Goal: Task Accomplishment & Management: Use online tool/utility

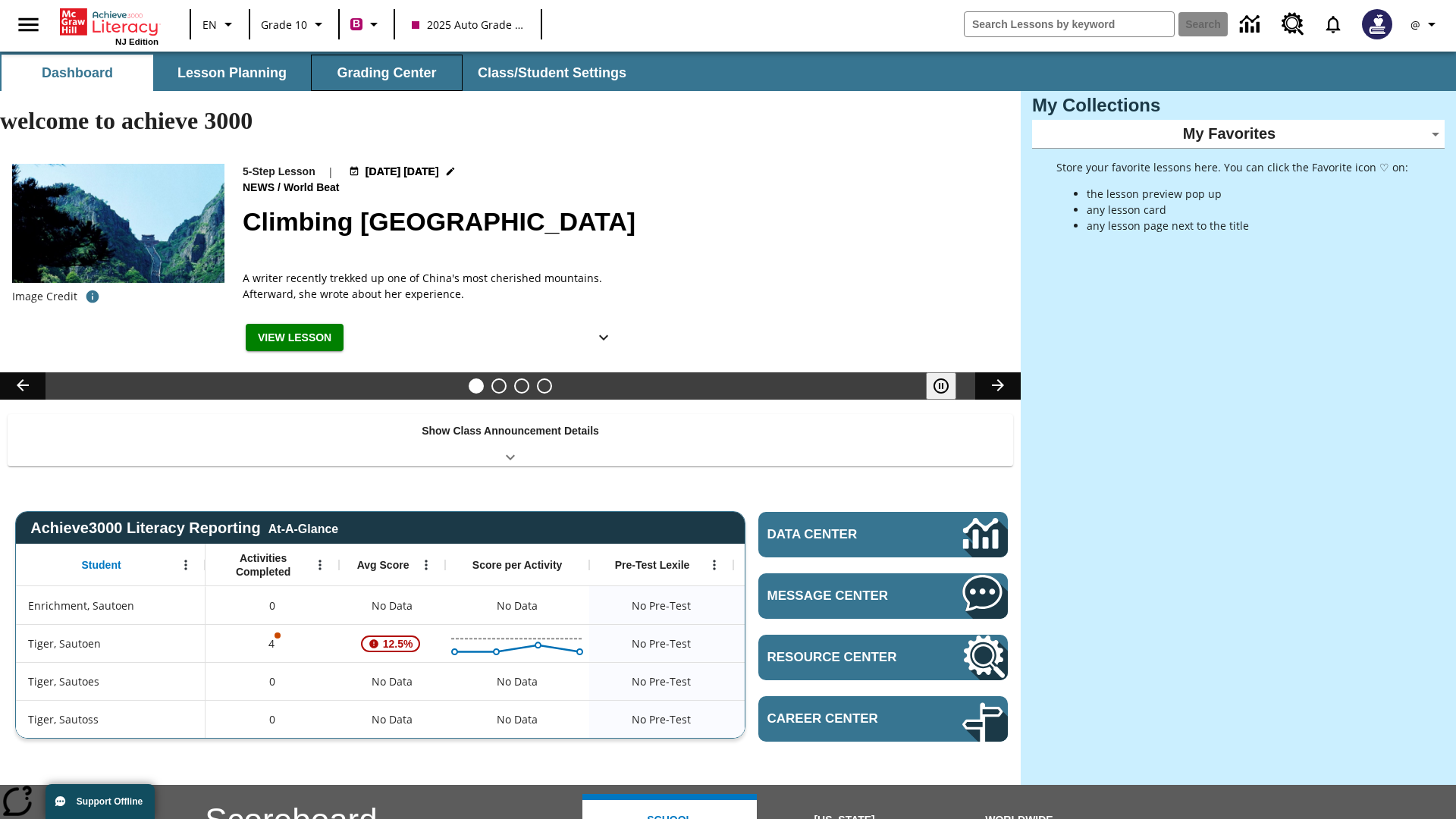
click at [387, 73] on button "Grading Center" at bounding box center [387, 72] width 151 height 36
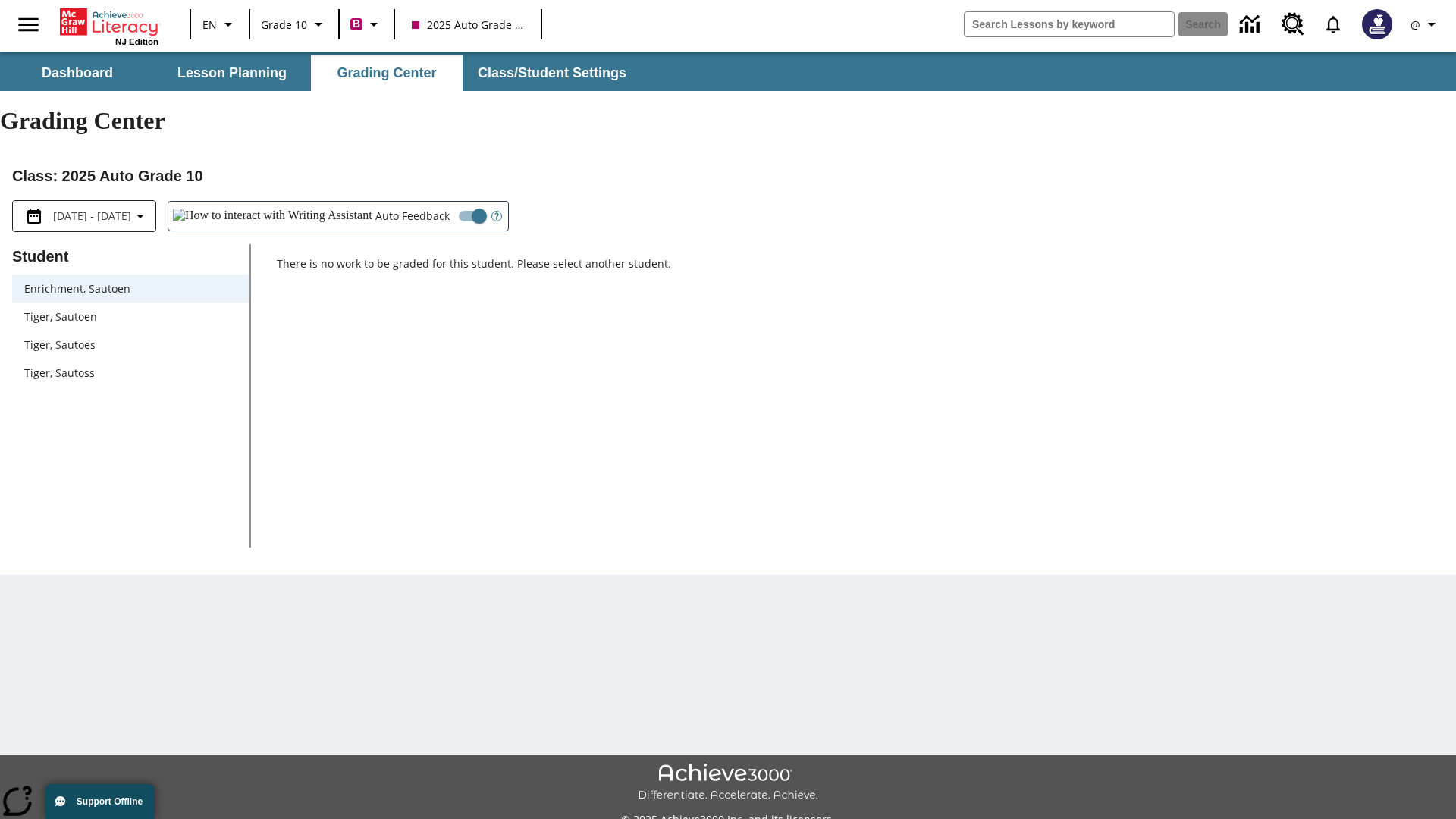
click at [130, 308] on span "Tiger, Sautoen" at bounding box center [130, 316] width 213 height 16
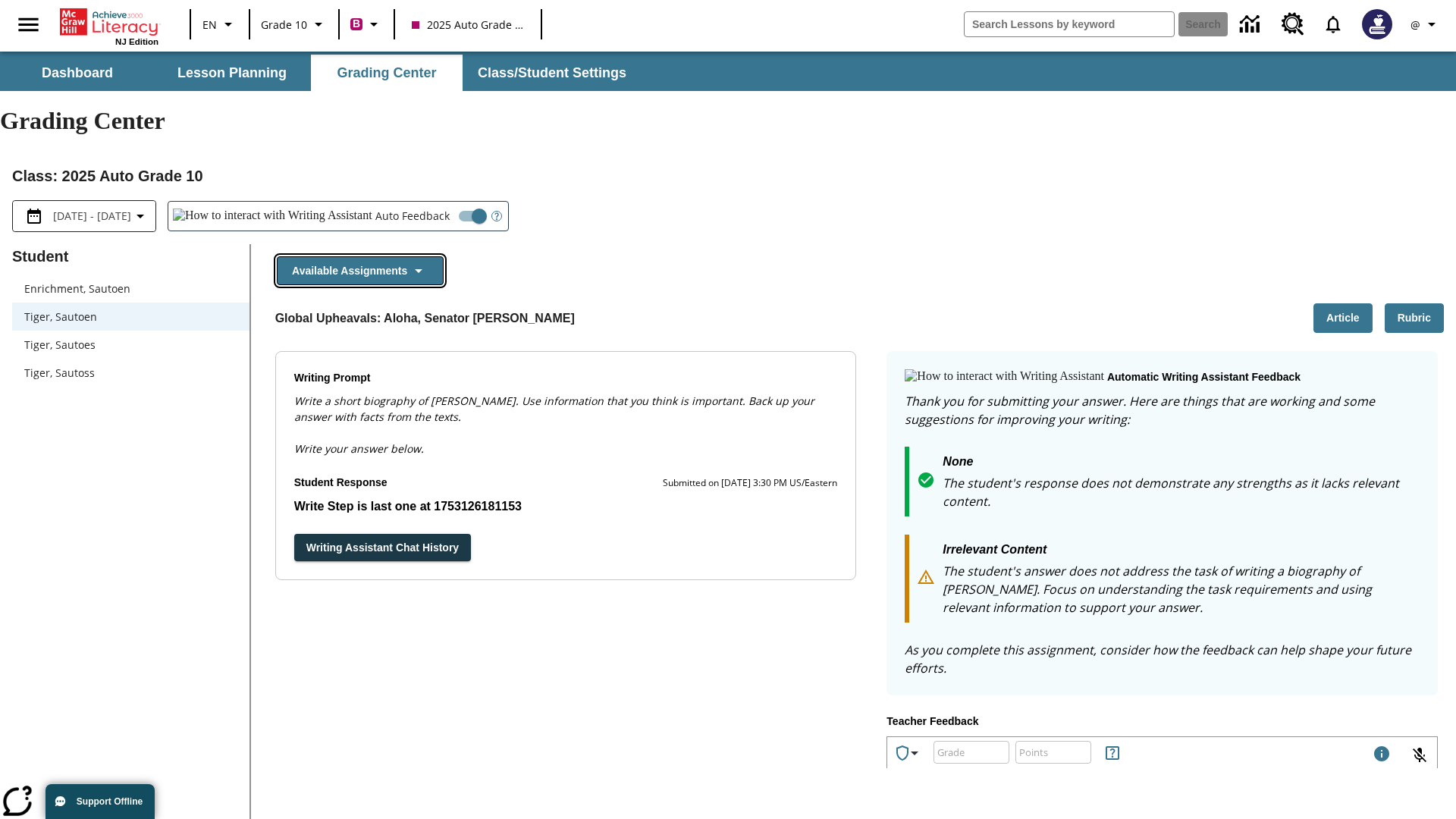
click at [359, 257] on button "Available Assignments" at bounding box center [360, 271] width 167 height 30
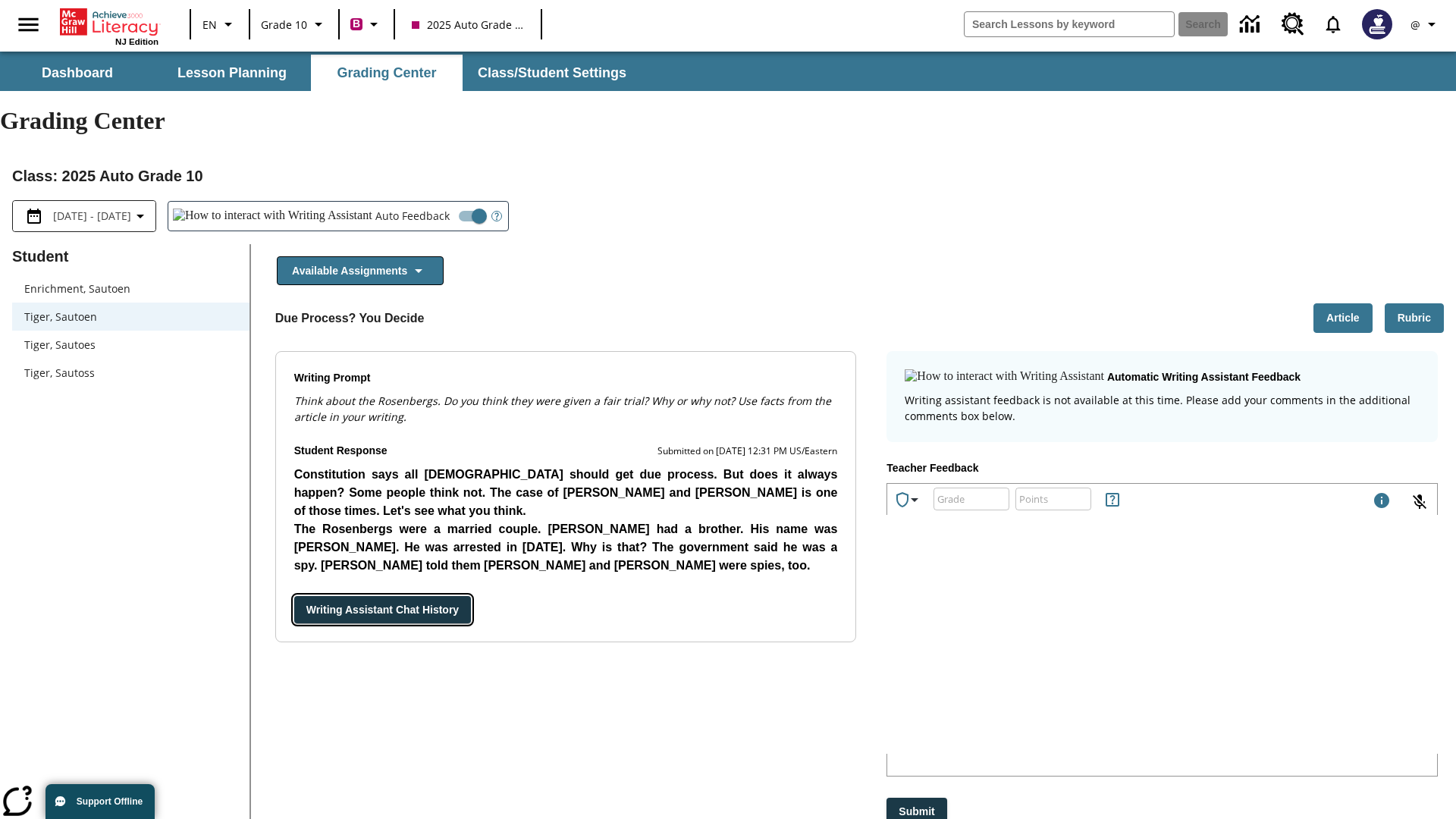
click at [295, 596] on button "Writing Assistant Chat History" at bounding box center [382, 610] width 176 height 28
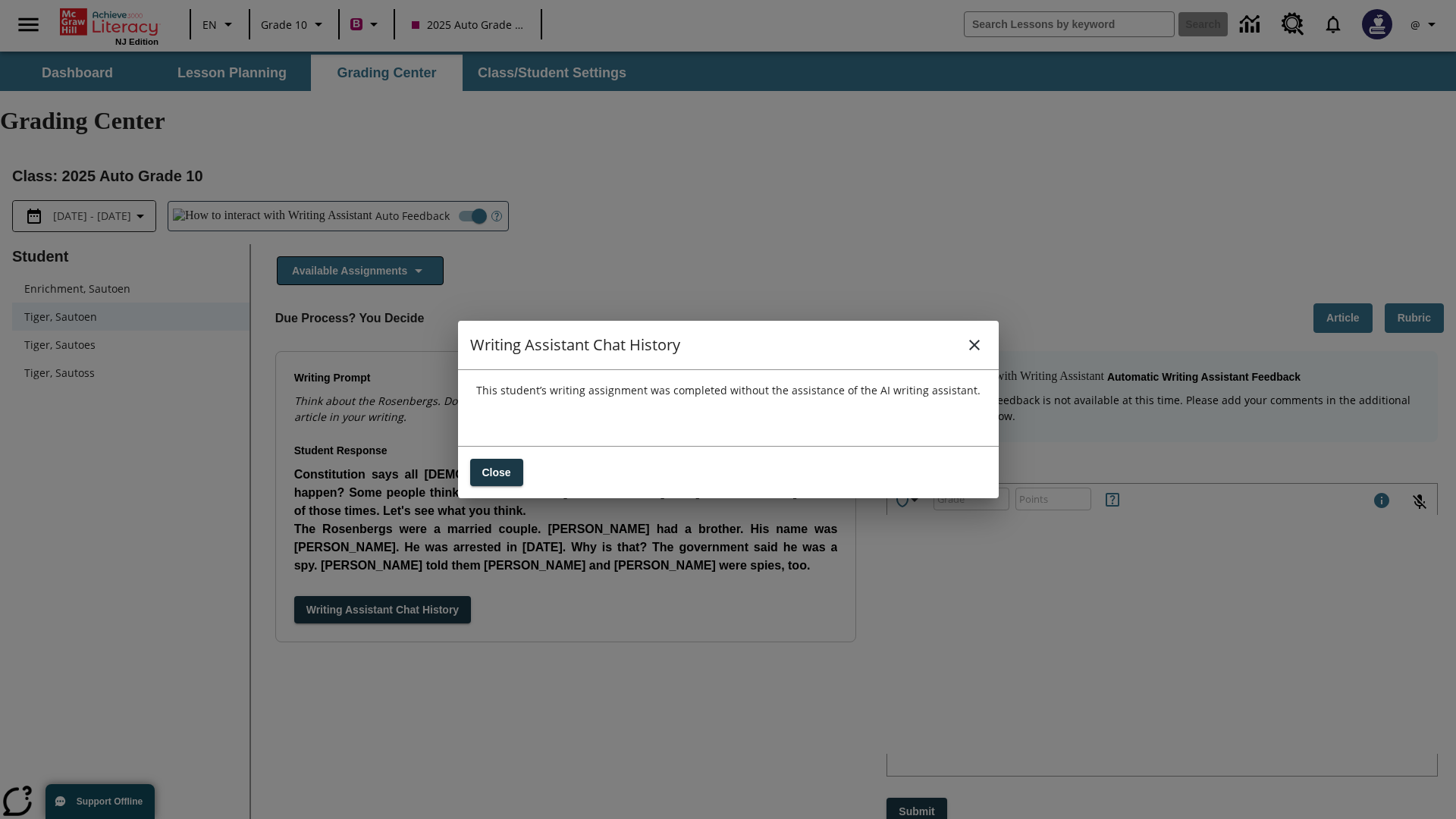
click at [974, 344] on icon "close" at bounding box center [974, 344] width 10 height 10
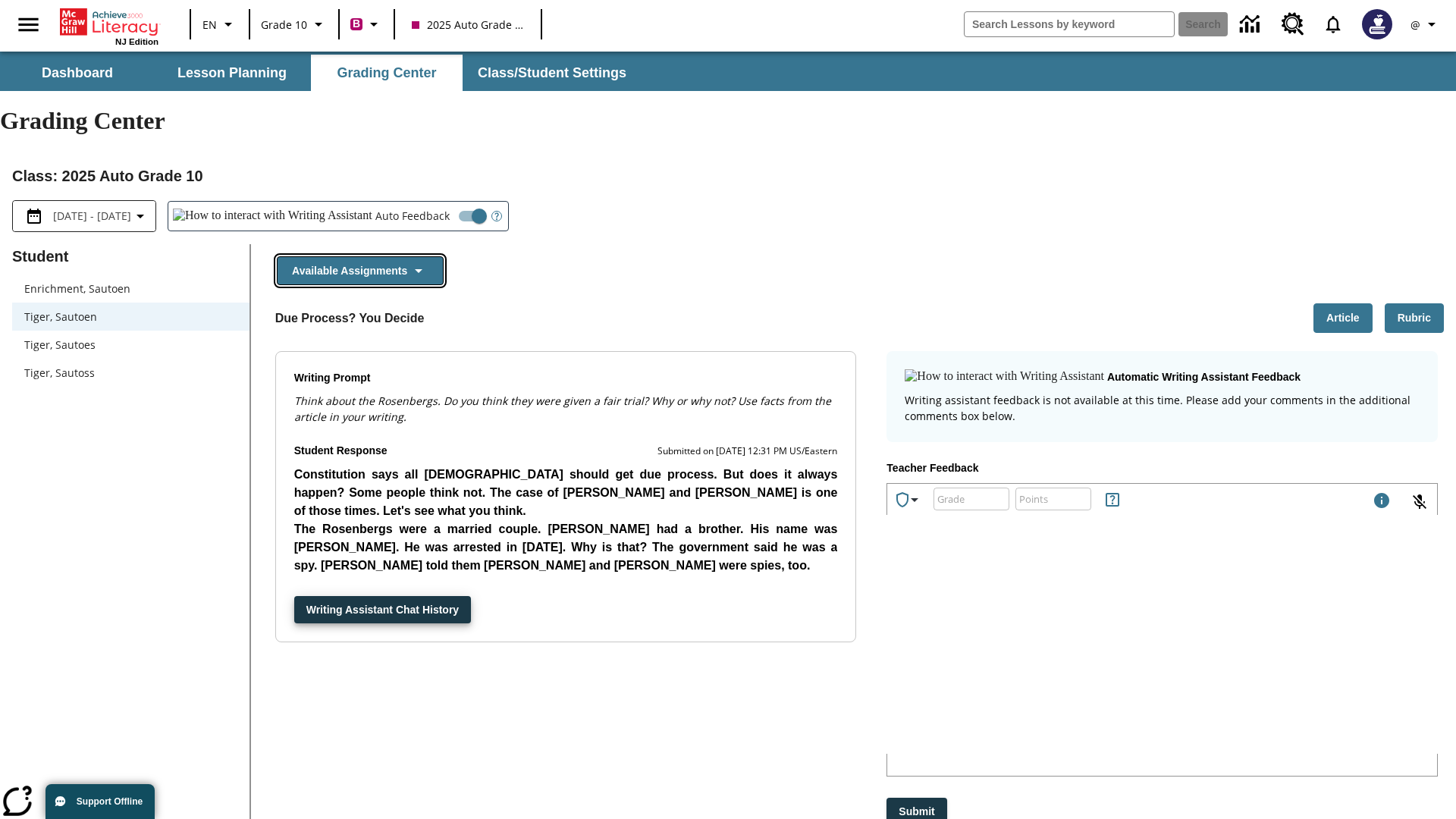
click at [359, 257] on button "Available Assignments" at bounding box center [360, 271] width 167 height 30
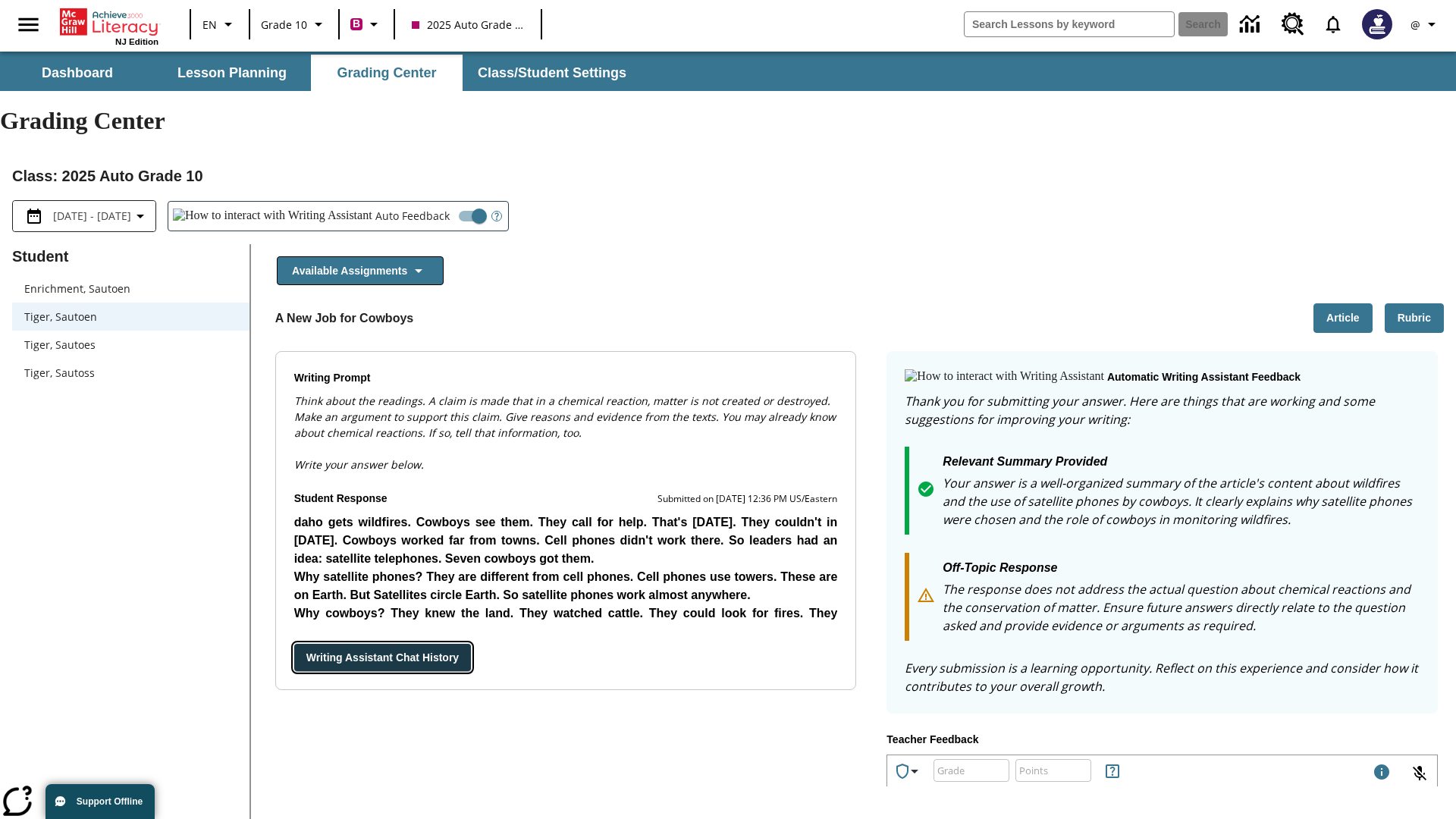
click at [295, 644] on button "Writing Assistant Chat History" at bounding box center [382, 657] width 176 height 28
